Goal: Task Accomplishment & Management: Use online tool/utility

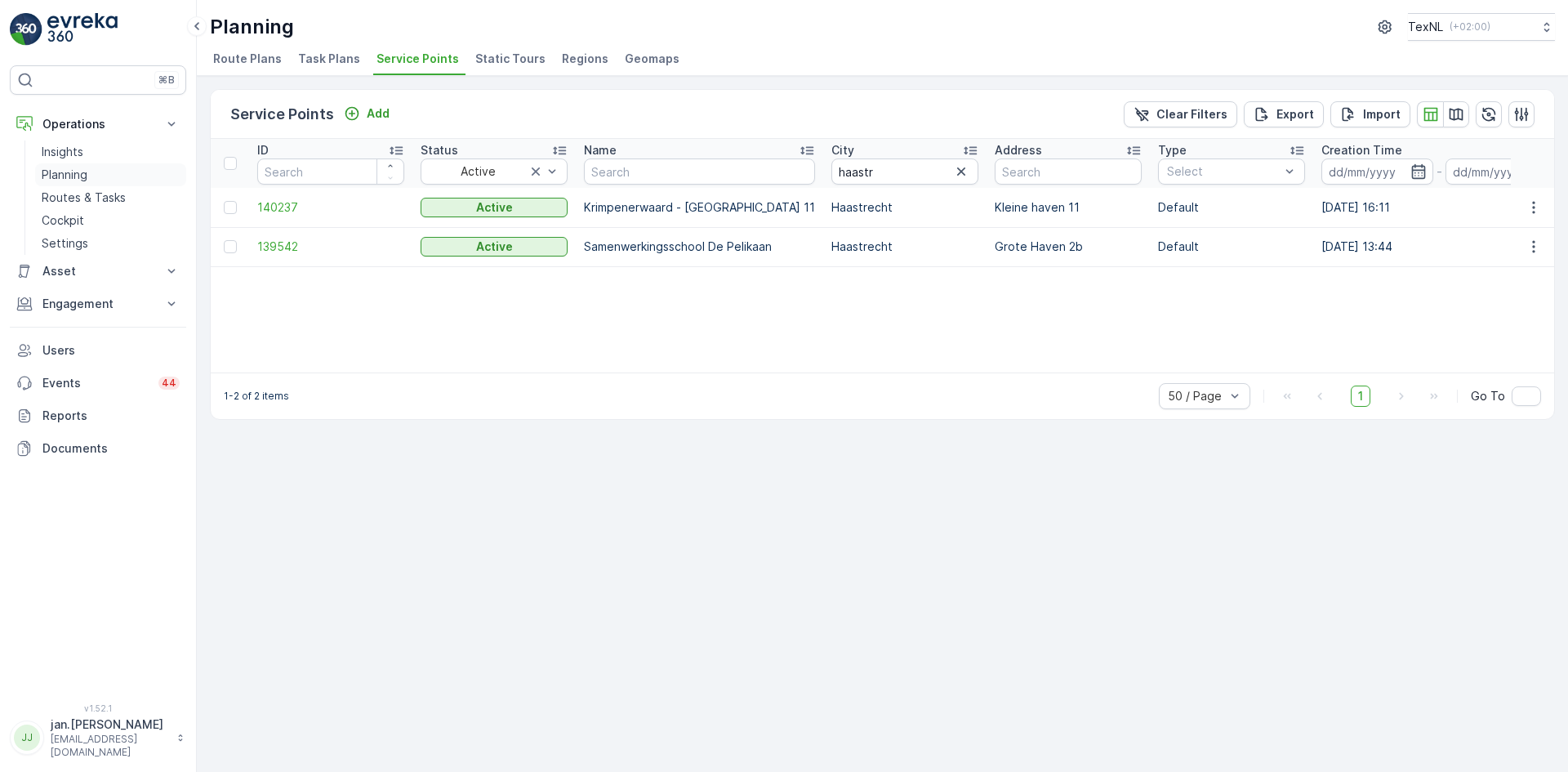
click at [76, 168] on p "Planning" at bounding box center [64, 175] width 46 height 17
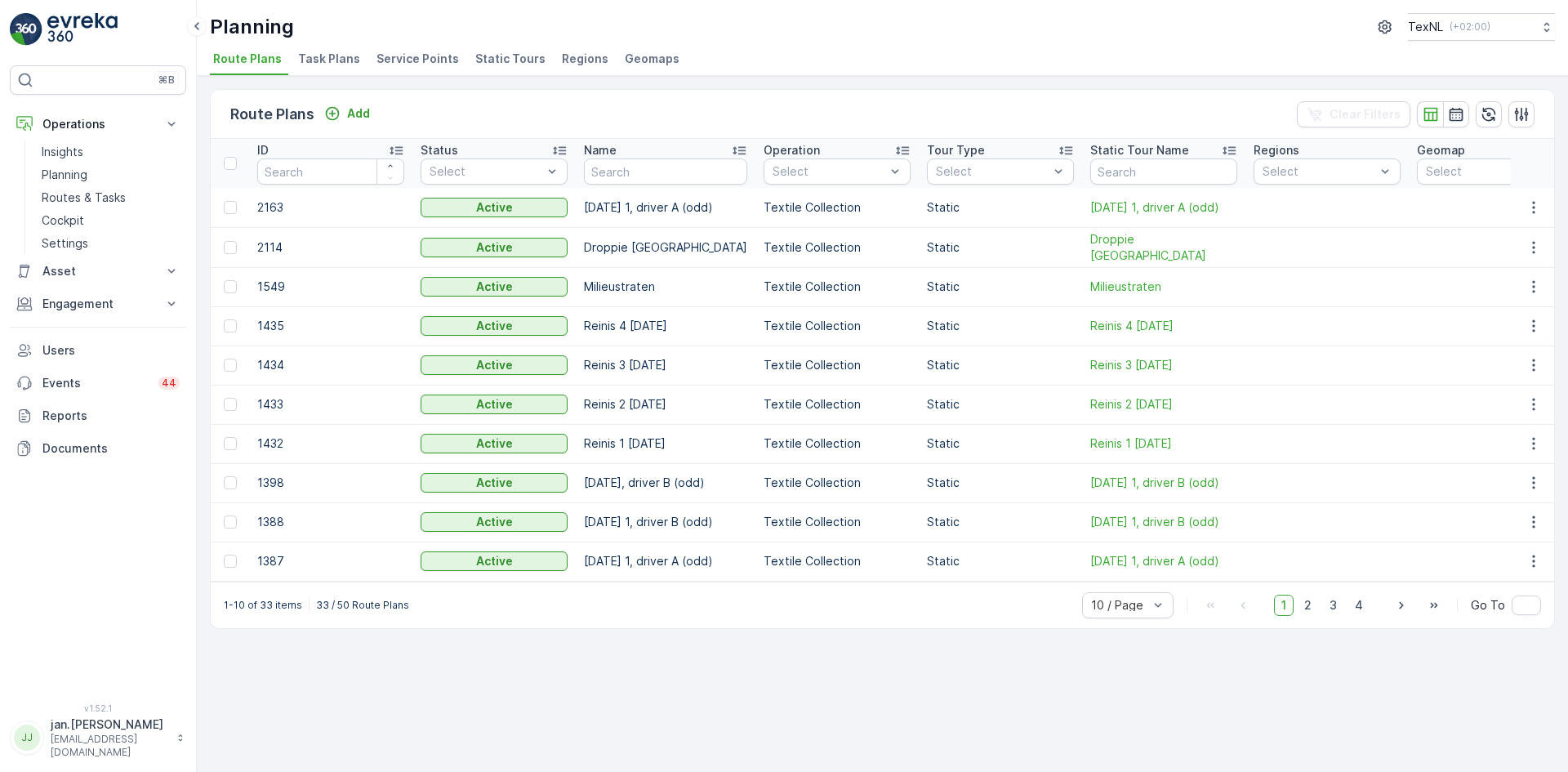
click at [388, 59] on span "Service Points" at bounding box center [418, 59] width 83 height 17
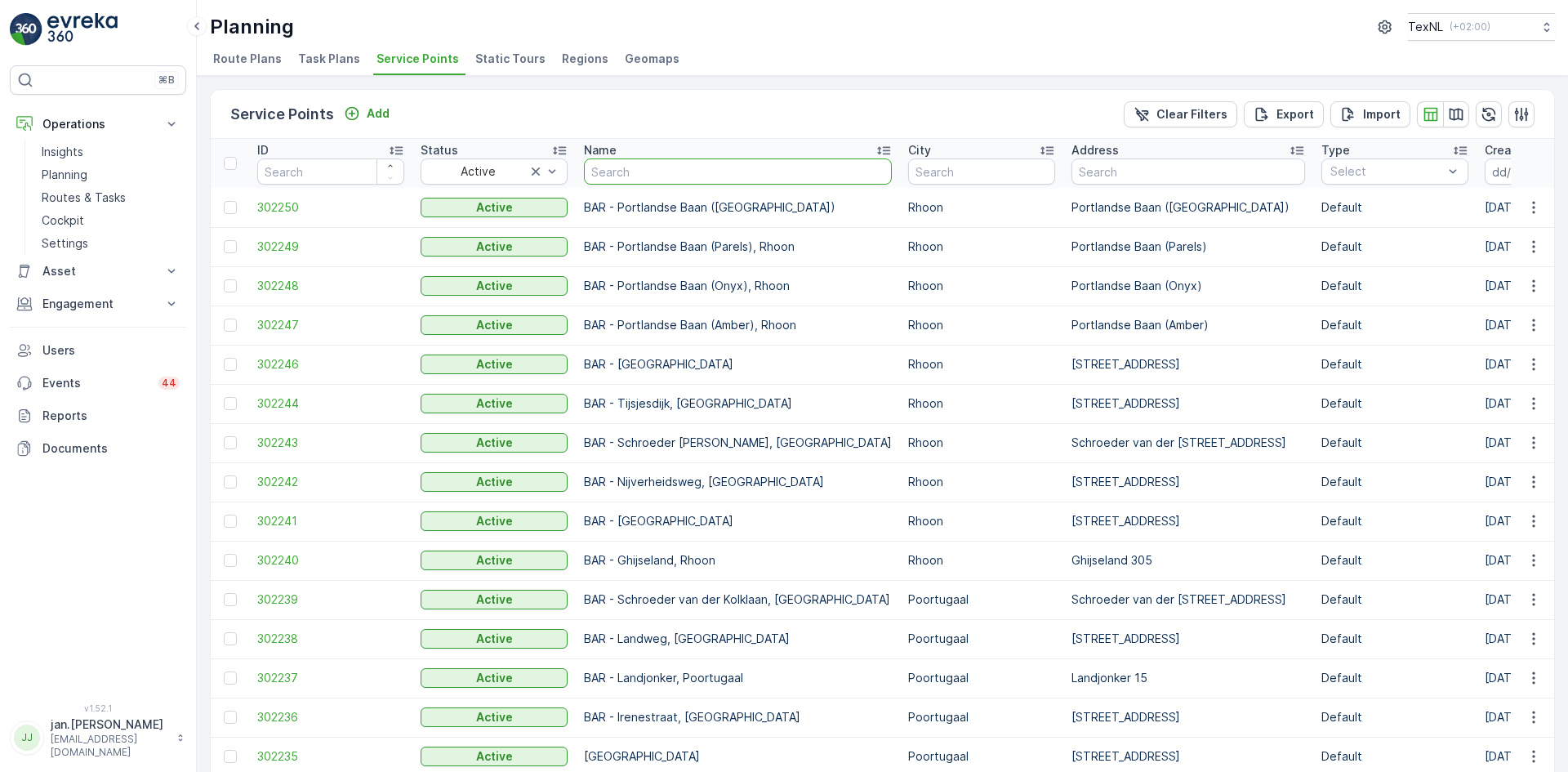
click at [605, 178] on input "text" at bounding box center [738, 171] width 308 height 27
type input "gag"
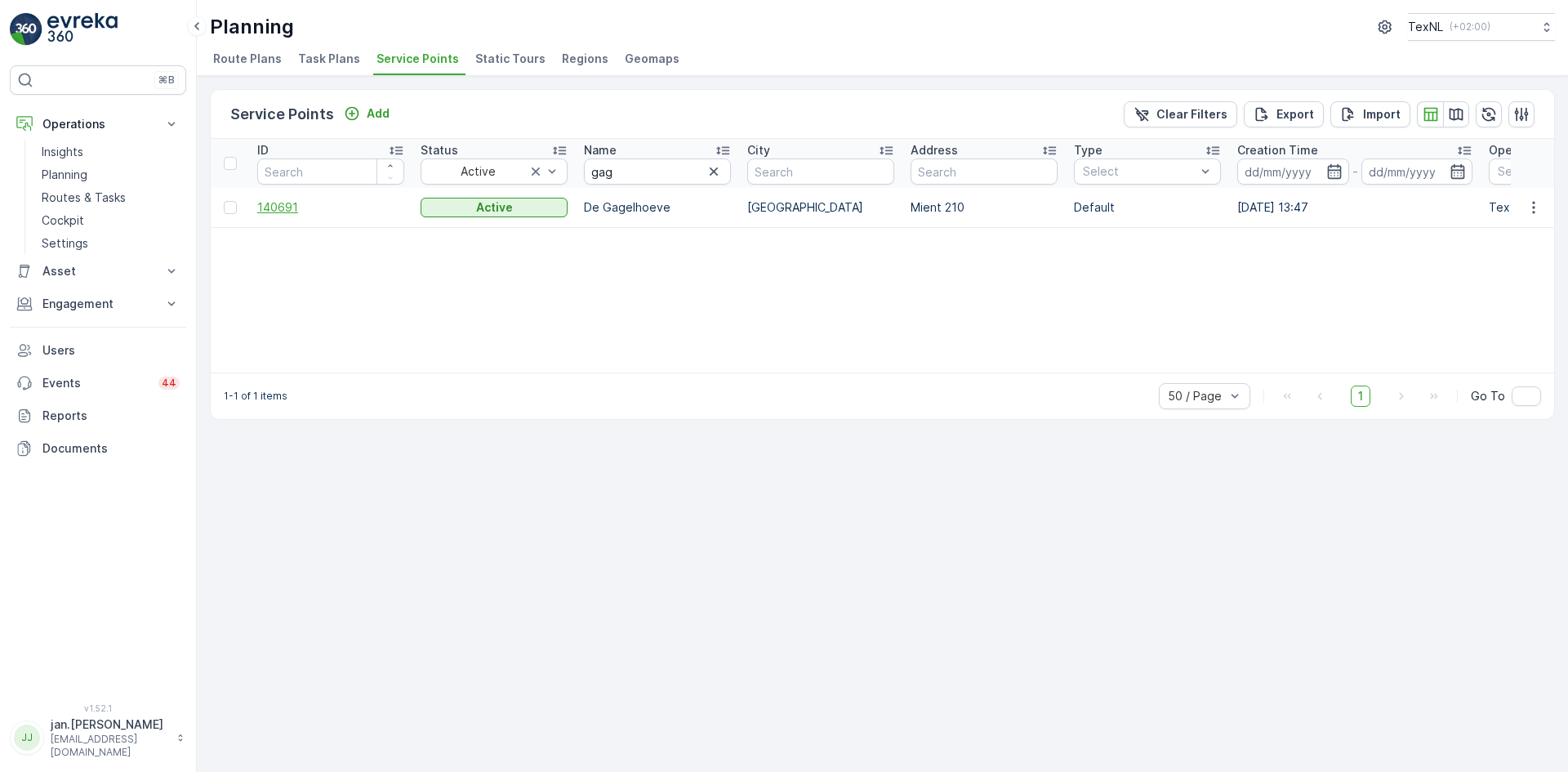
click at [280, 210] on span "140691" at bounding box center [331, 208] width 147 height 17
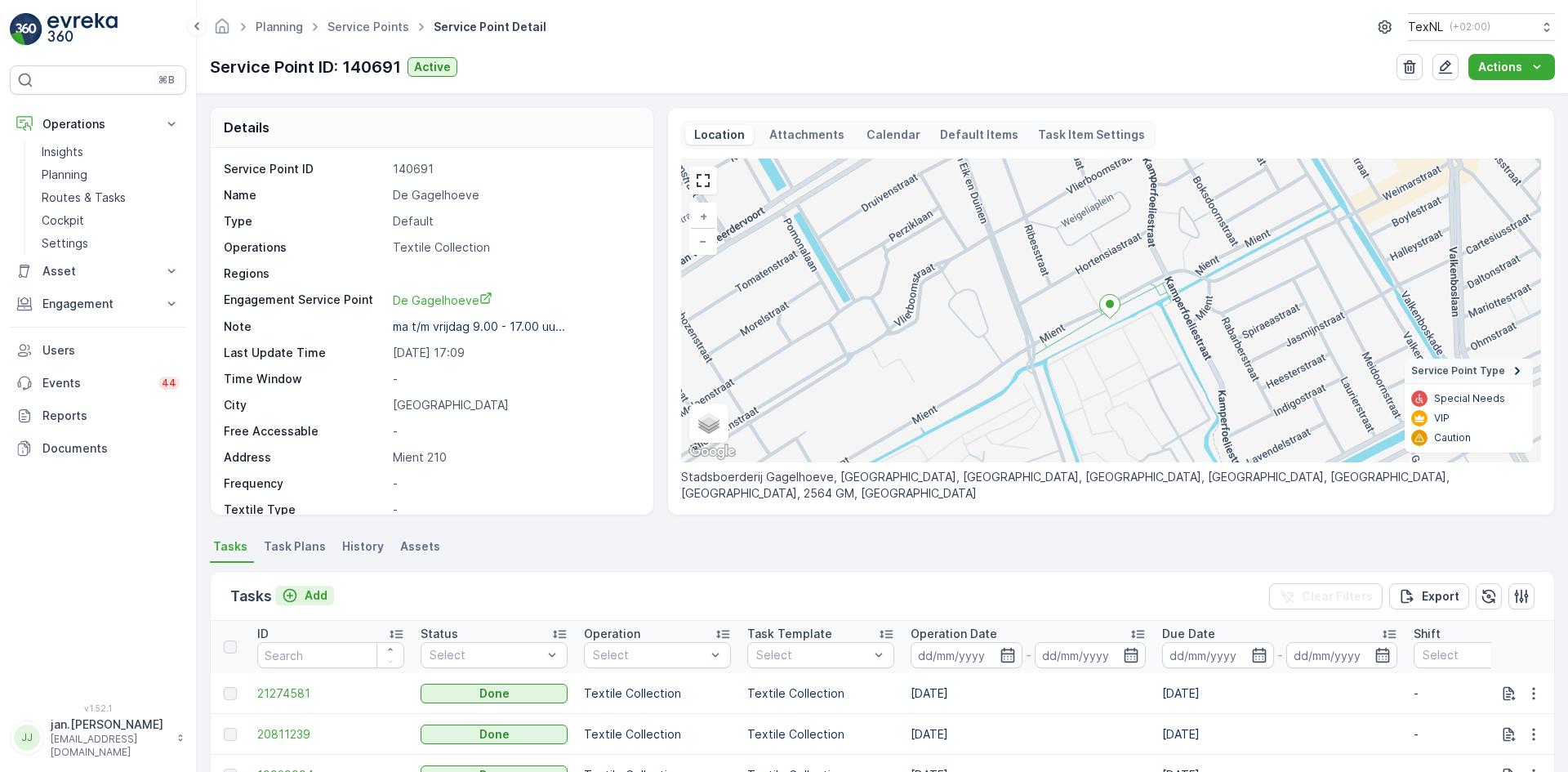
click at [322, 597] on p "Add" at bounding box center [316, 596] width 23 height 17
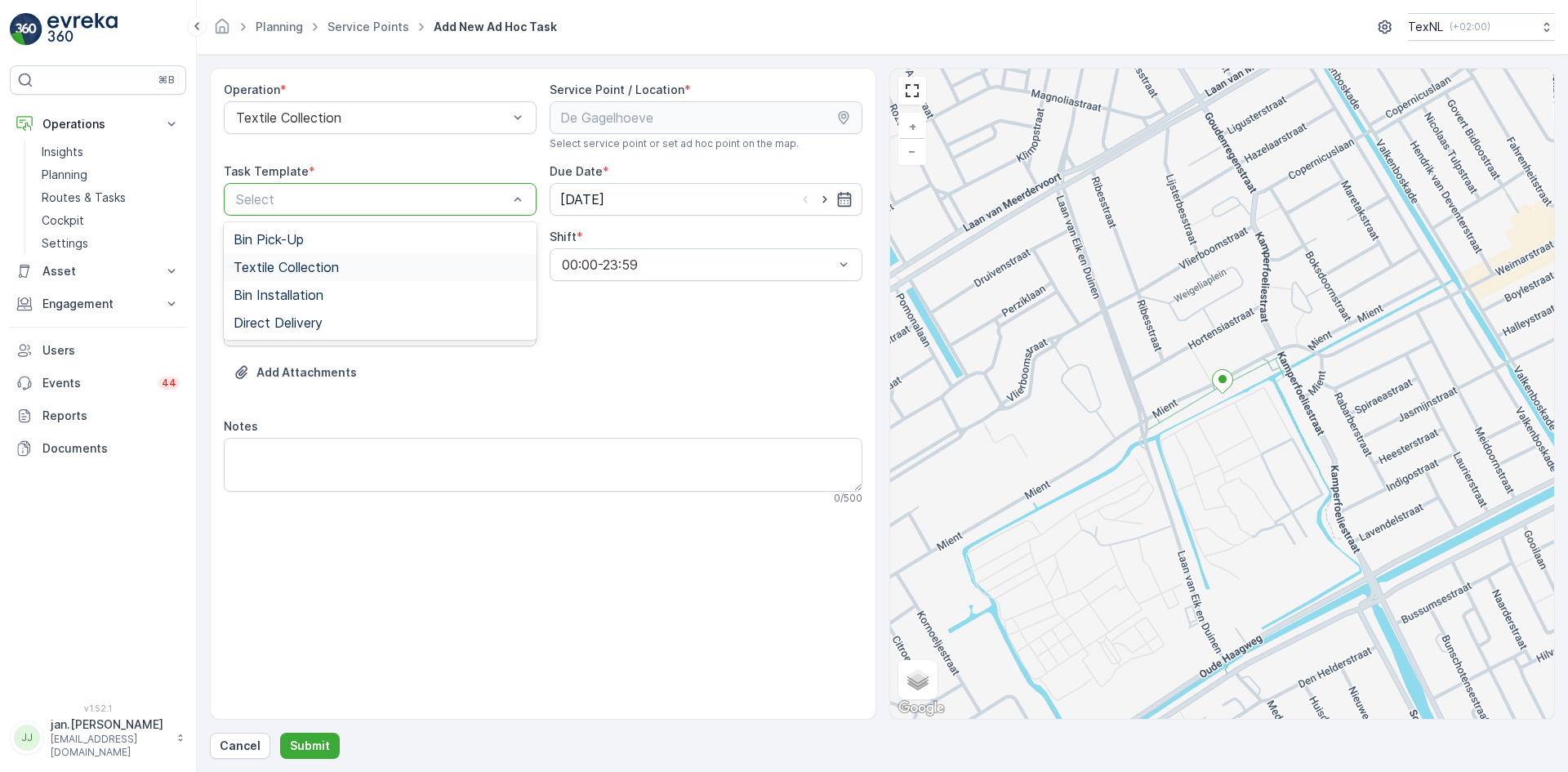
click at [316, 268] on span "Textile Collection" at bounding box center [286, 268] width 105 height 15
click at [574, 205] on input "[DATE]" at bounding box center [706, 199] width 313 height 32
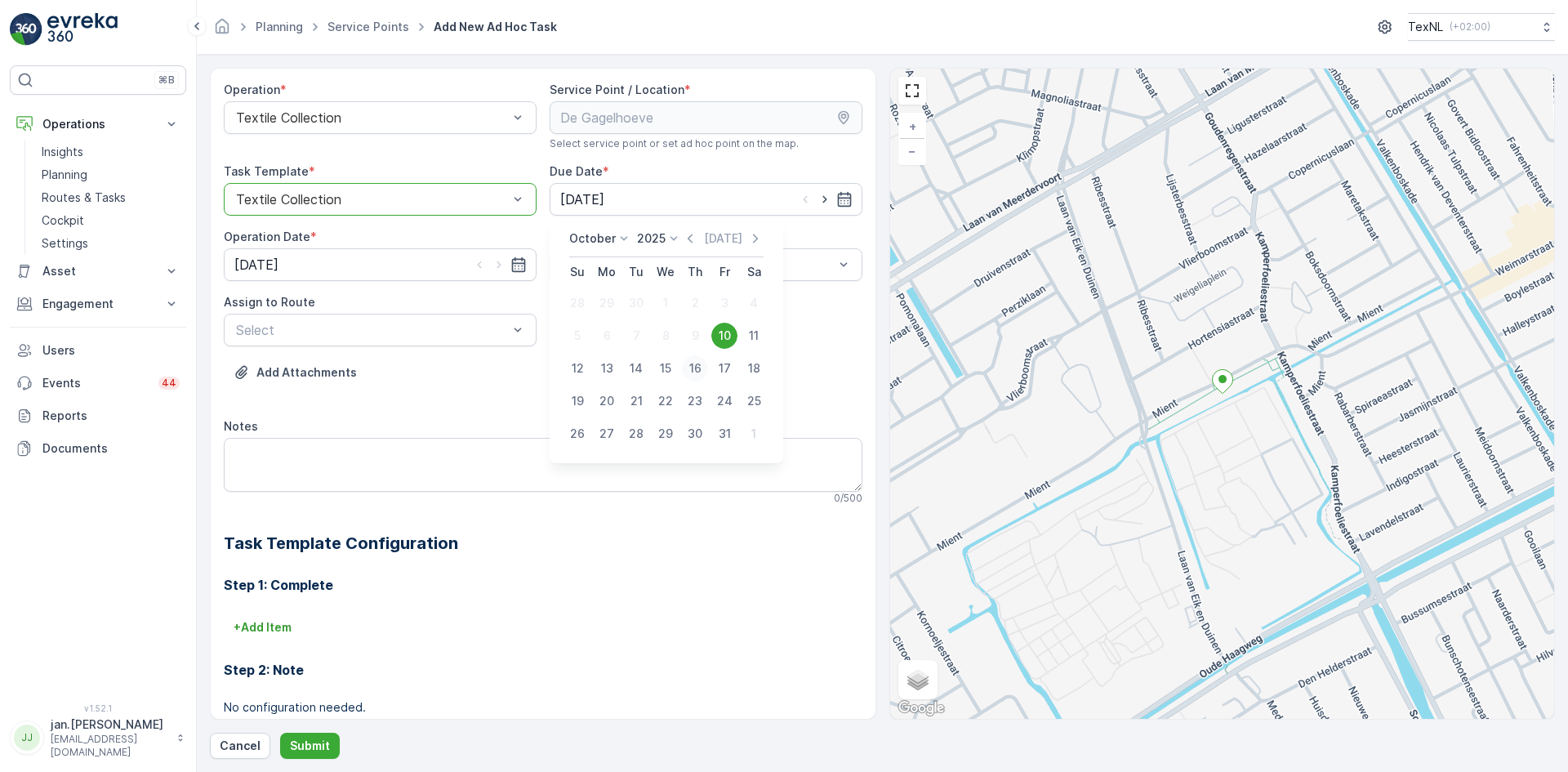
click at [692, 369] on div "16" at bounding box center [695, 369] width 26 height 27
type input "[DATE]"
click at [347, 273] on input "[DATE]" at bounding box center [380, 264] width 313 height 32
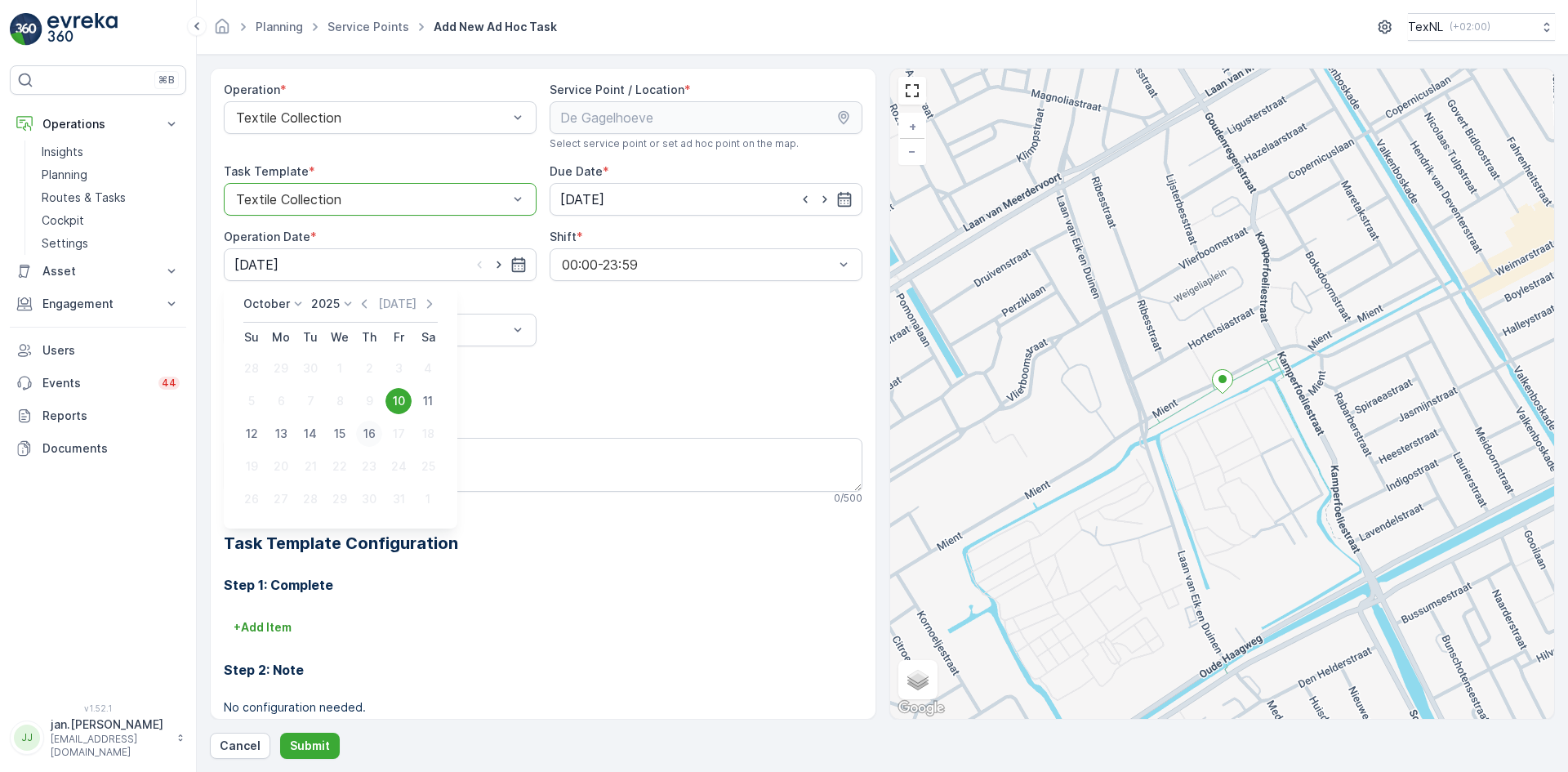
click at [372, 436] on div "16" at bounding box center [369, 434] width 26 height 27
type input "[DATE]"
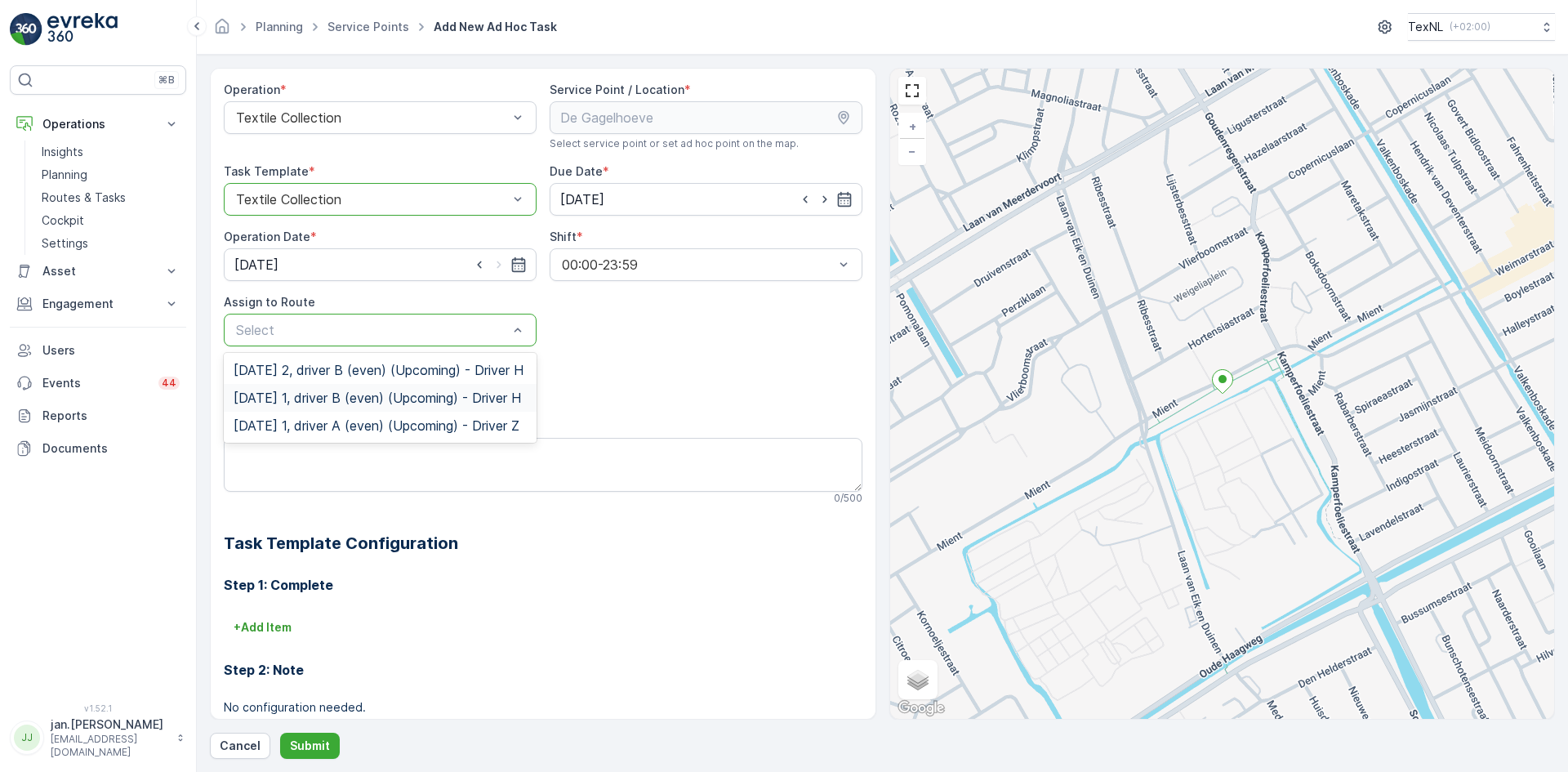
click at [333, 405] on span "[DATE] 1, driver B (even) (Upcoming) - Driver H" at bounding box center [377, 398] width 287 height 15
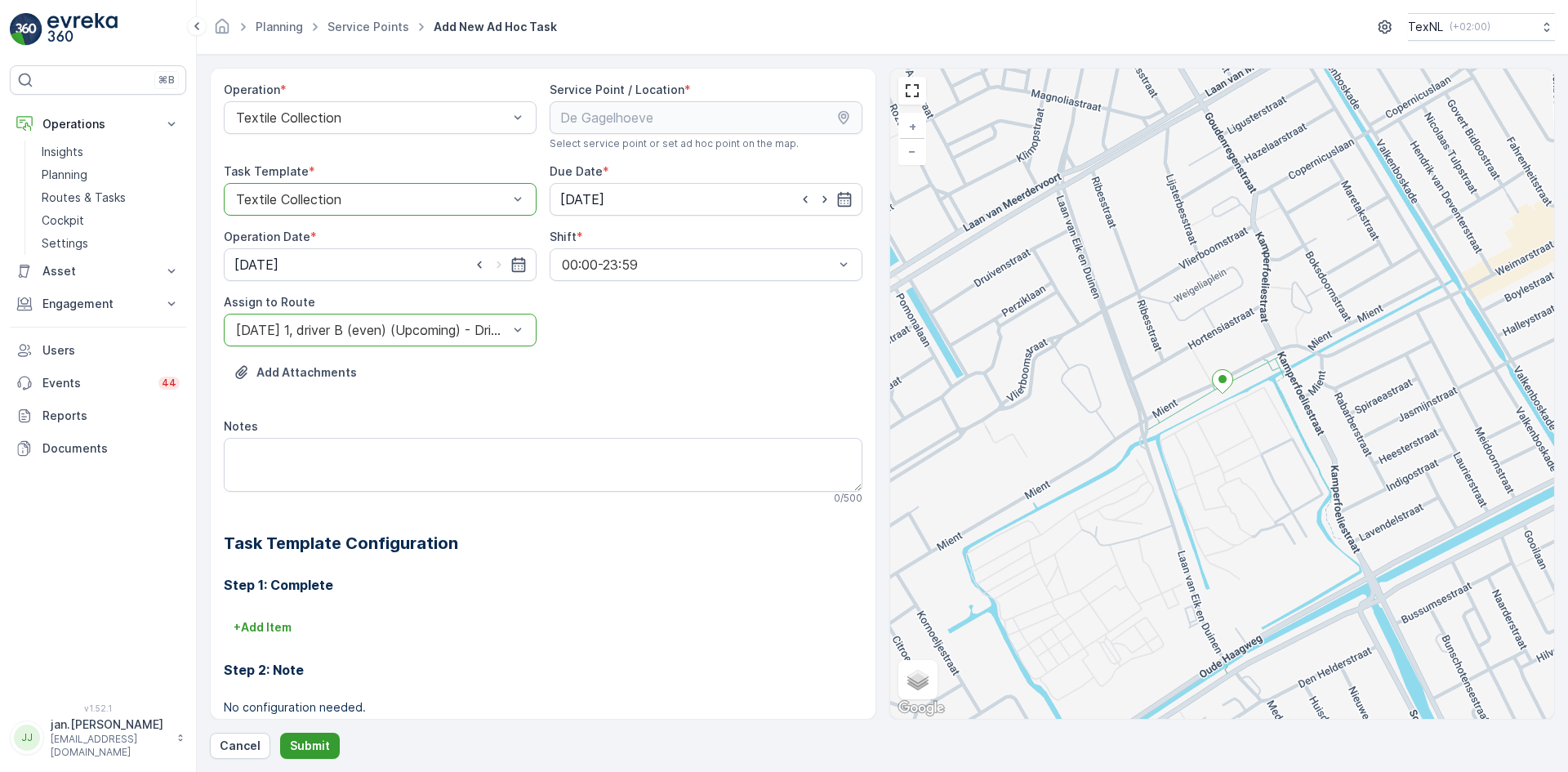
click at [320, 746] on p "Submit" at bounding box center [310, 746] width 40 height 17
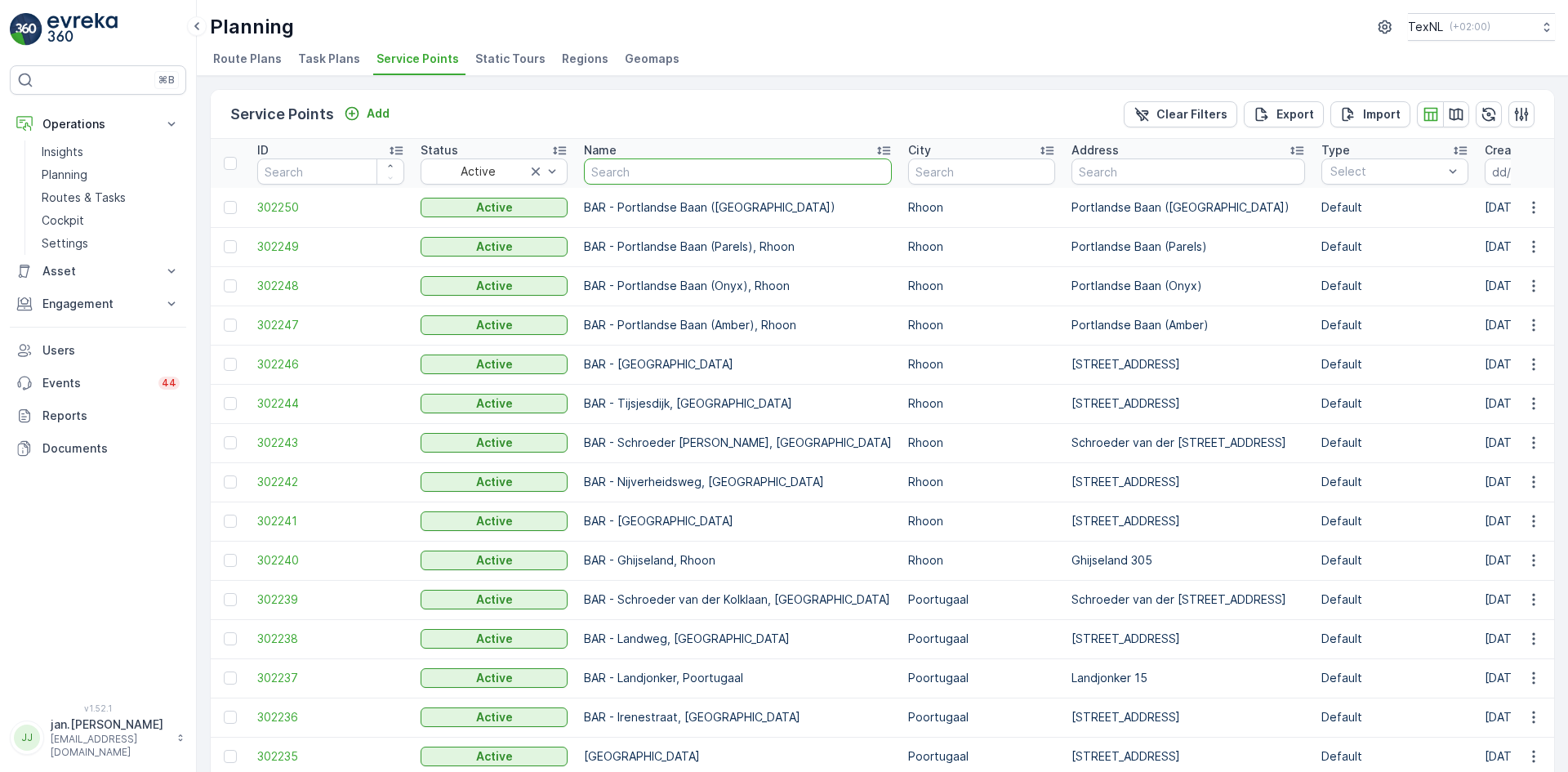
click at [640, 174] on input "text" at bounding box center [738, 171] width 308 height 27
type input "herwe"
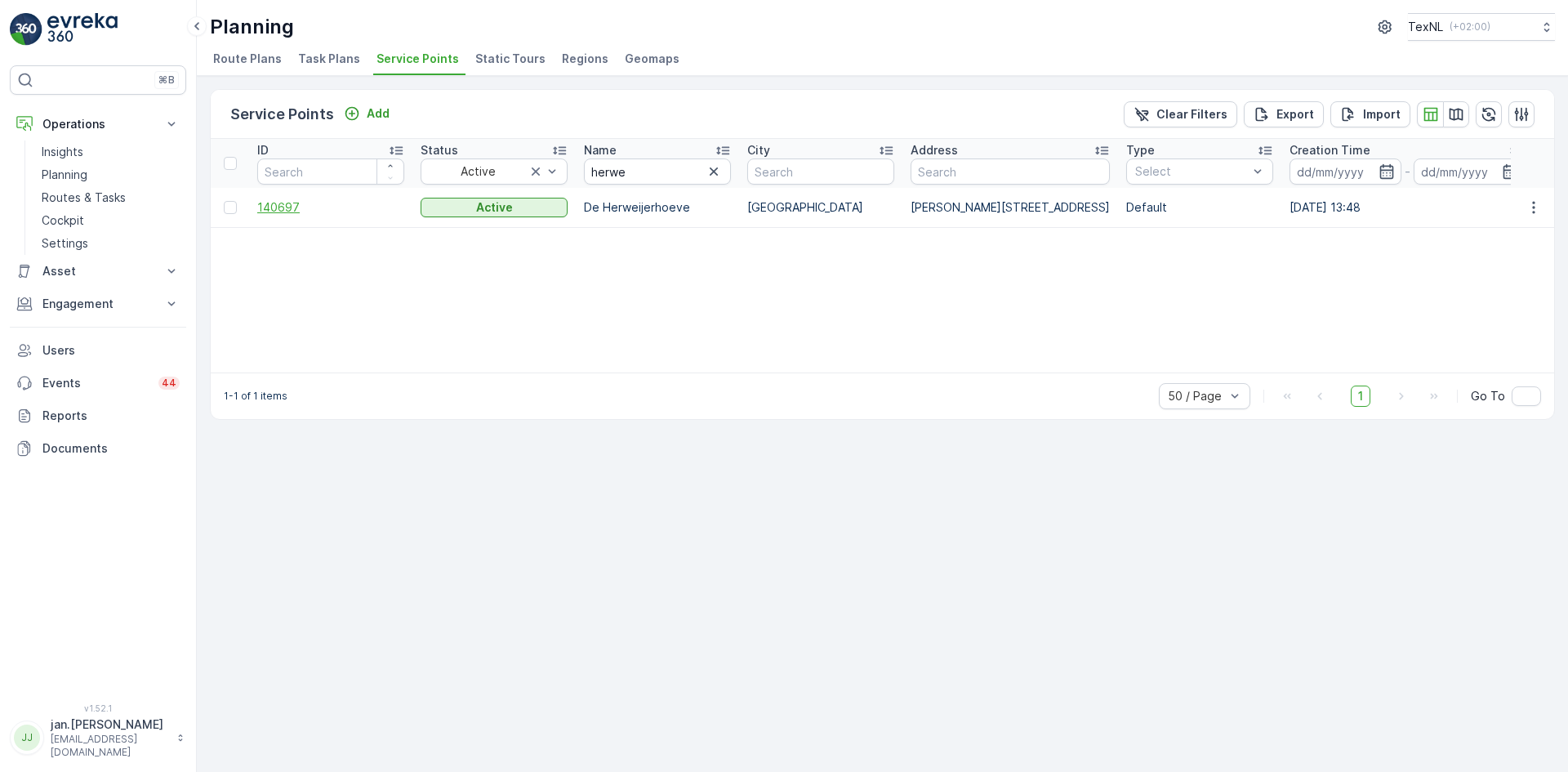
click at [276, 207] on span "140697" at bounding box center [331, 208] width 147 height 17
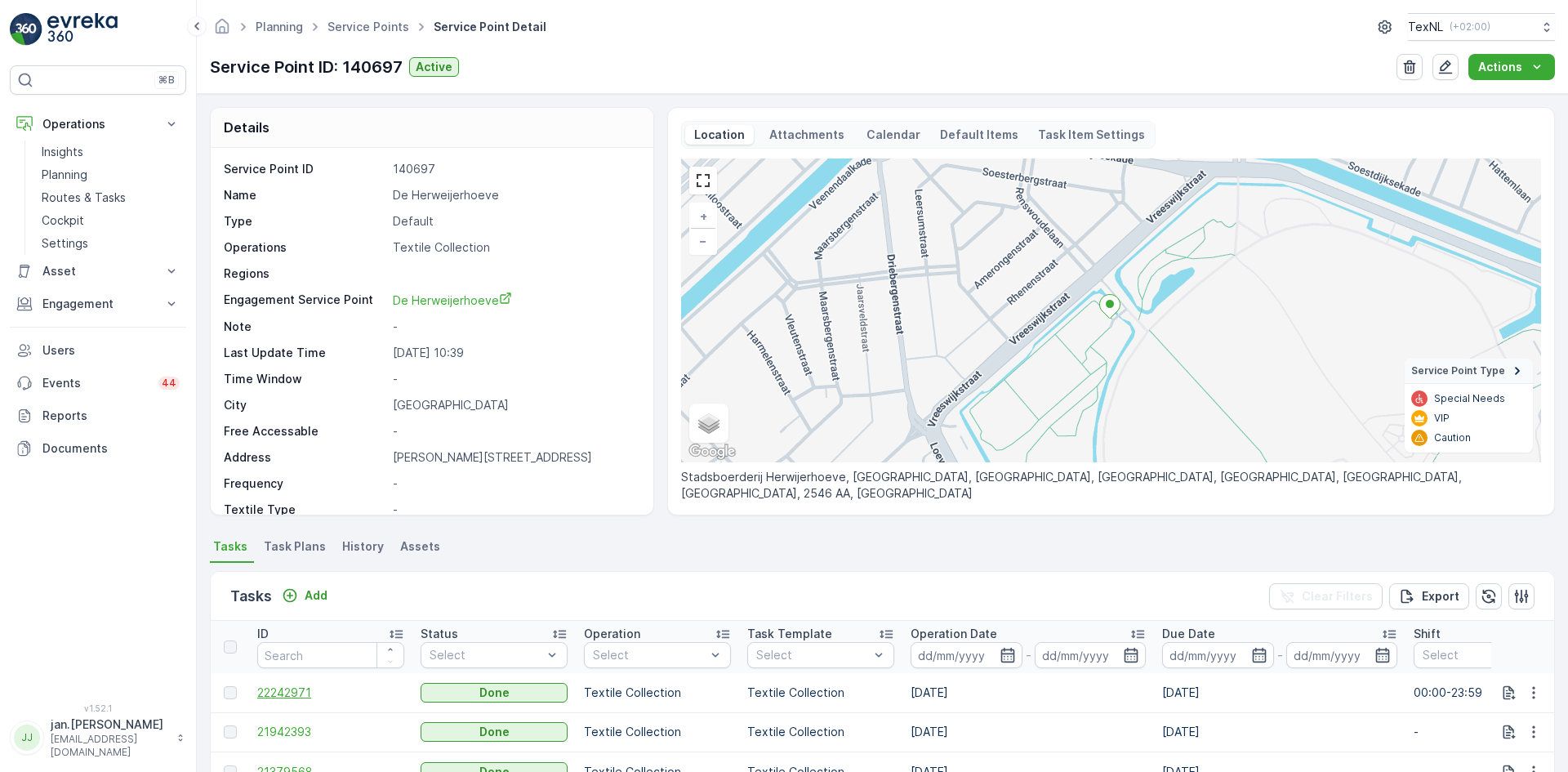
click at [304, 697] on span "22242971" at bounding box center [331, 693] width 147 height 17
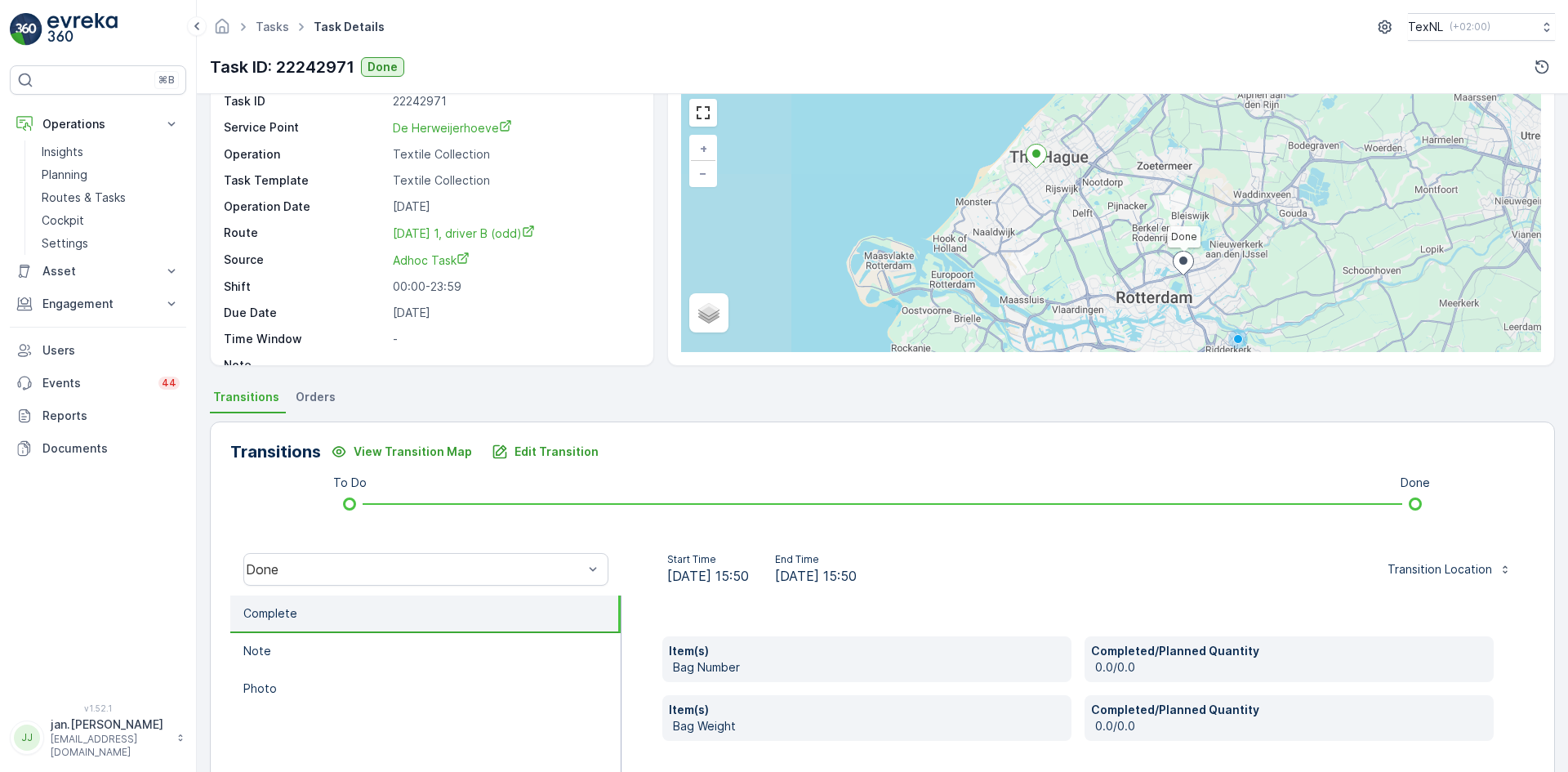
scroll to position [82, 0]
